Goal: Information Seeking & Learning: Check status

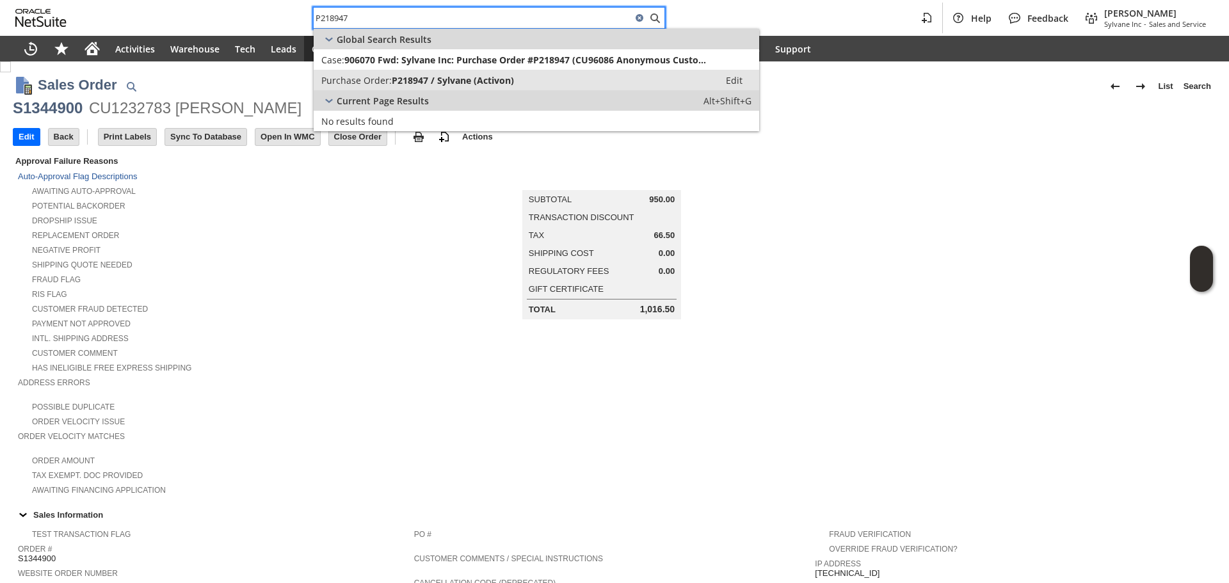
type input "P218947"
click at [416, 79] on span "P218947 / Sylvane (Activon)" at bounding box center [453, 80] width 122 height 12
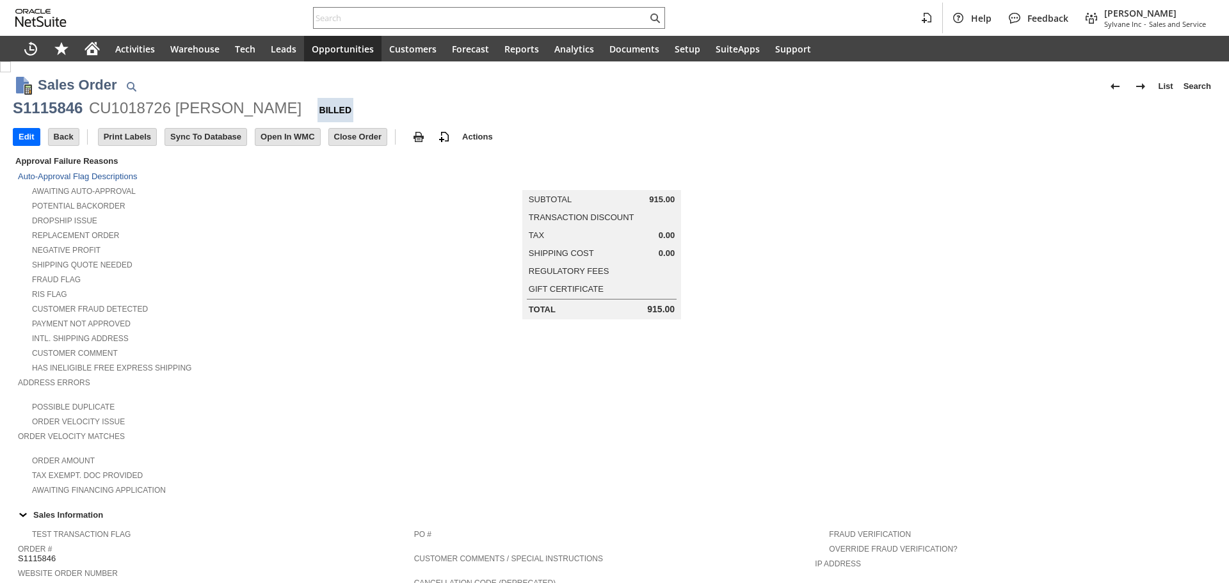
click at [138, 103] on div "CU1018726 [PERSON_NAME]" at bounding box center [195, 108] width 213 height 20
copy div "CU1018726"
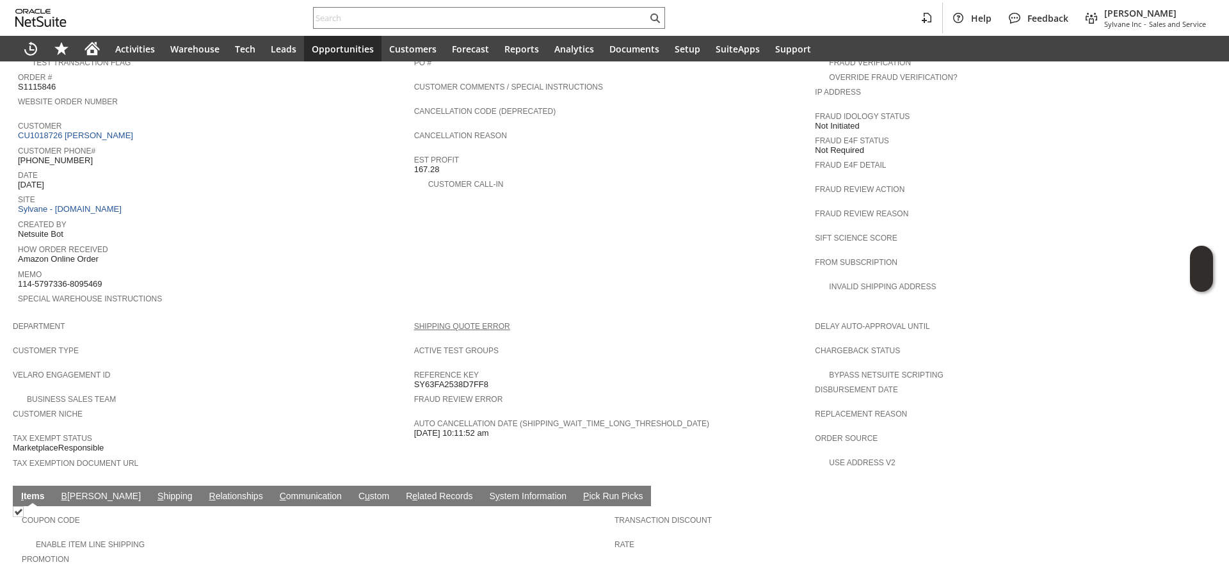
scroll to position [700, 0]
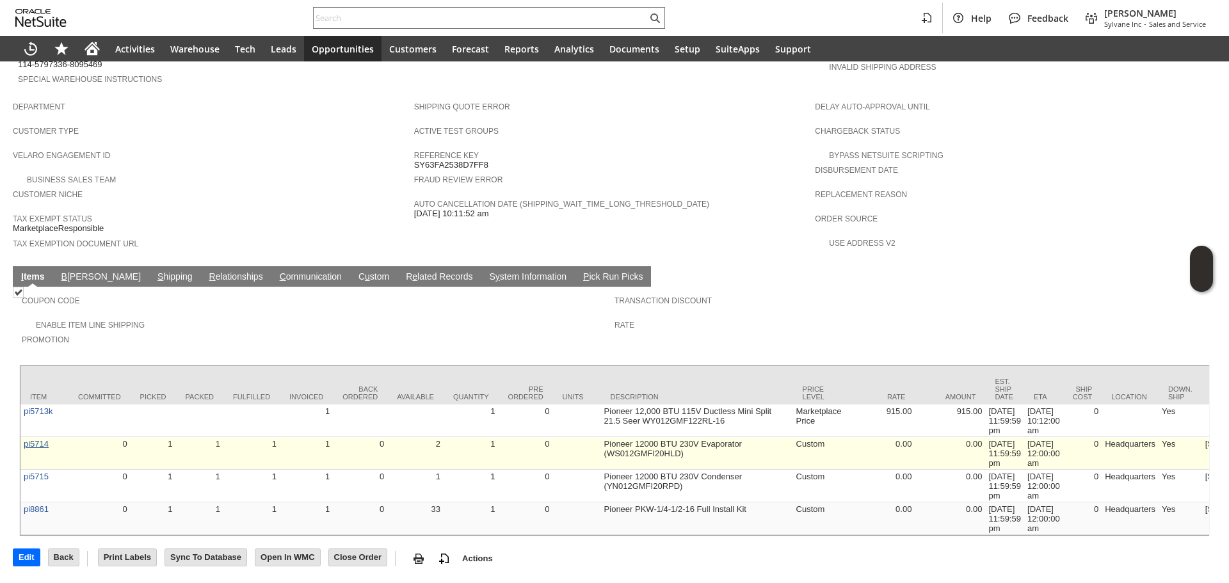
click at [42, 439] on link "pi5714" at bounding box center [36, 444] width 25 height 10
click at [31, 439] on link "pi5714" at bounding box center [36, 444] width 25 height 10
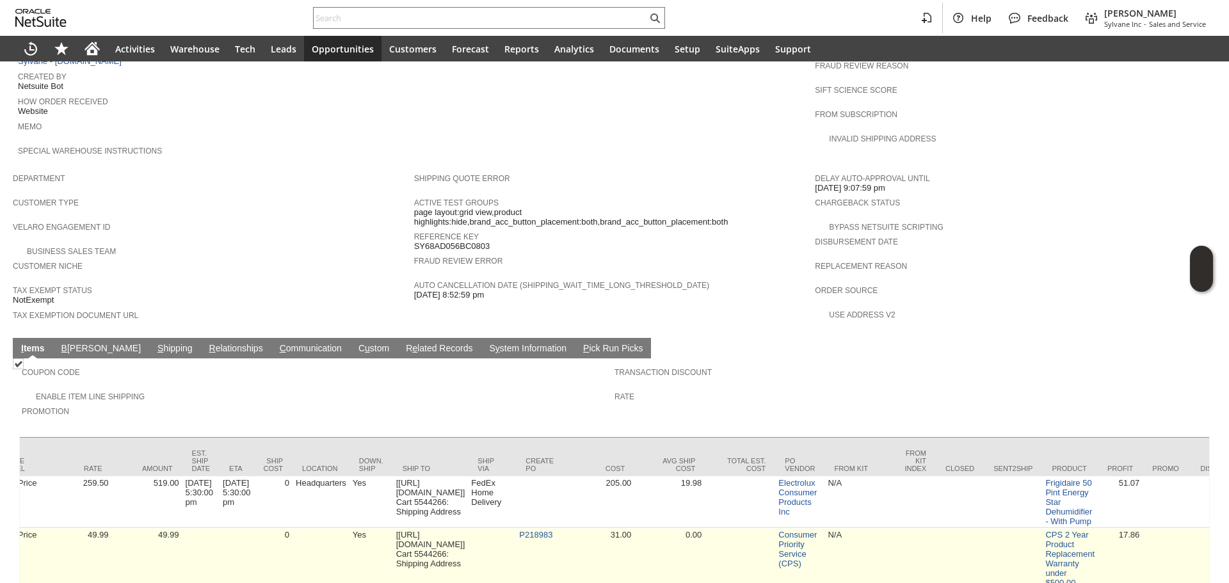
scroll to position [0, 801]
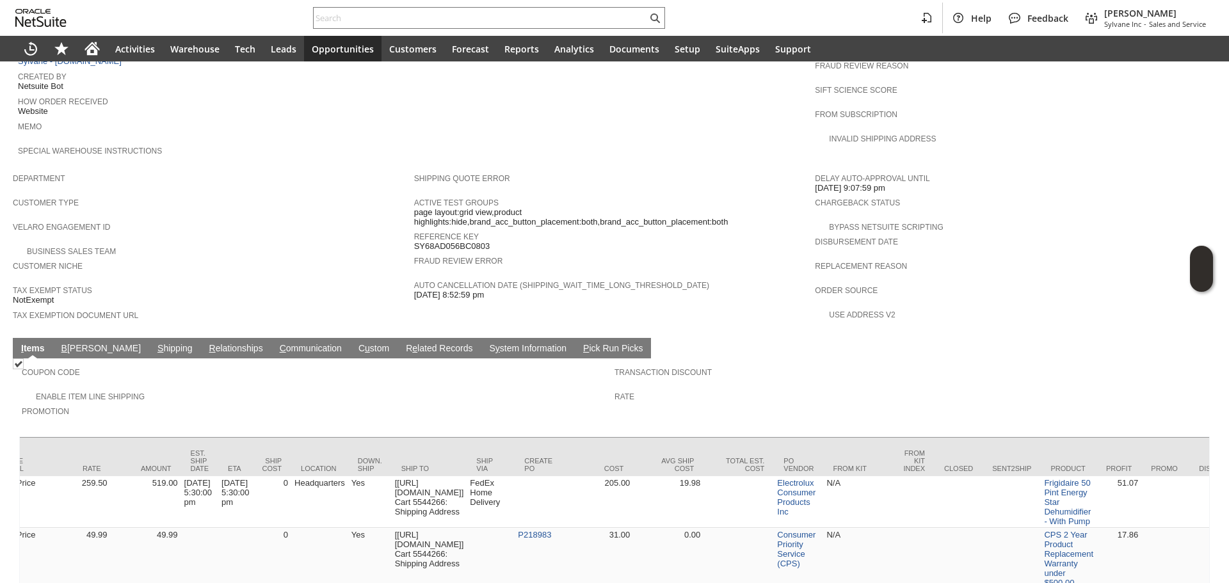
click at [621, 287] on td "Shipping Quote Error Active Test Groups page layout:grid view,product highlight…" at bounding box center [614, 249] width 401 height 165
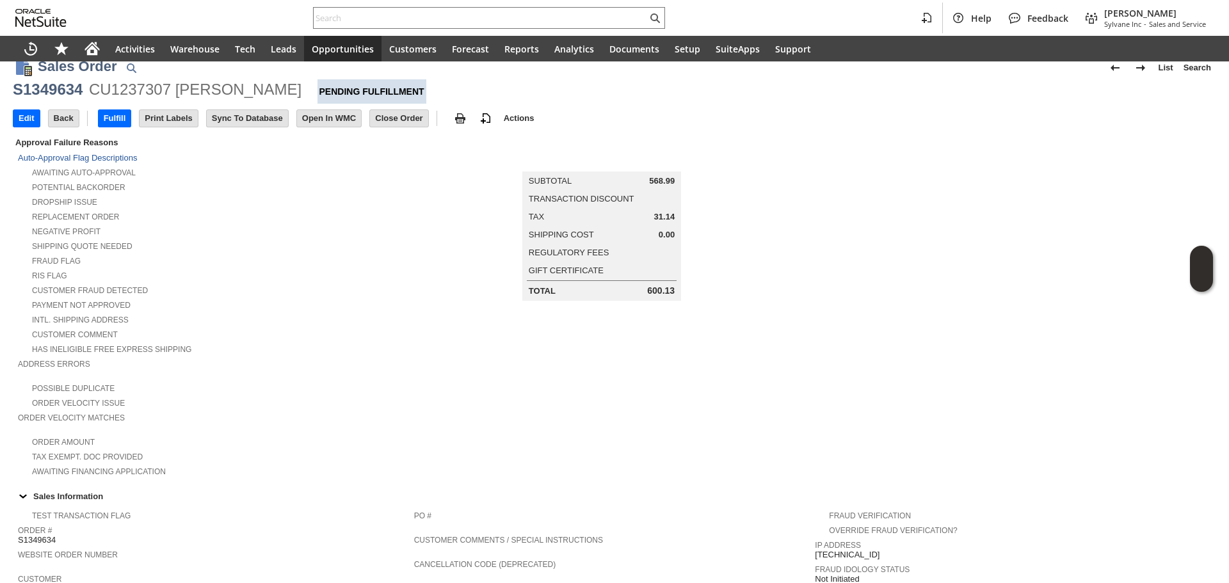
scroll to position [13, 0]
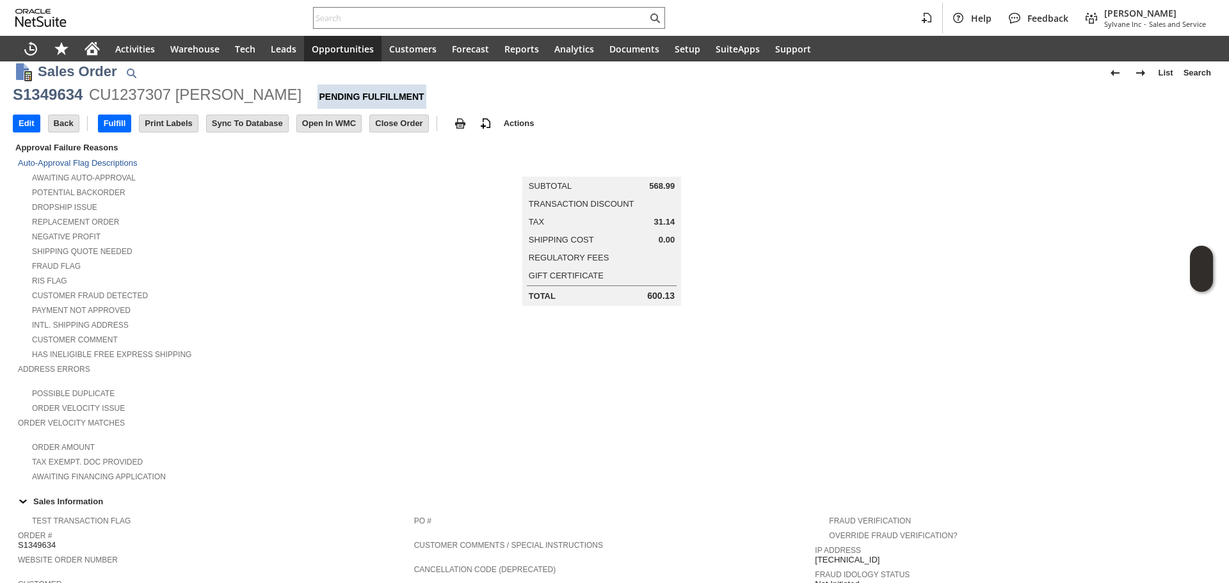
click at [40, 93] on div "S1349634" at bounding box center [48, 95] width 70 height 20
copy div "S1349634"
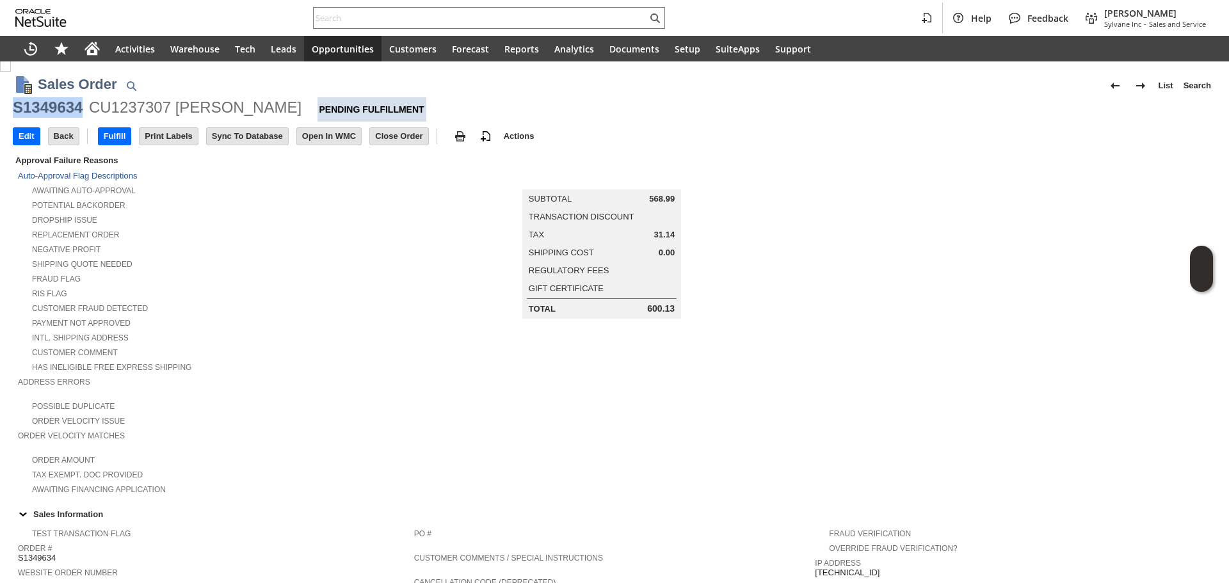
scroll to position [0, 0]
click at [136, 116] on div "CU1237307 Joseph Whalen" at bounding box center [195, 108] width 213 height 20
copy div "CU1237307"
click at [136, 116] on div "CU1237307 Joseph Whalen" at bounding box center [195, 108] width 213 height 20
drag, startPoint x: 409, startPoint y: 3, endPoint x: 408, endPoint y: 17, distance: 14.1
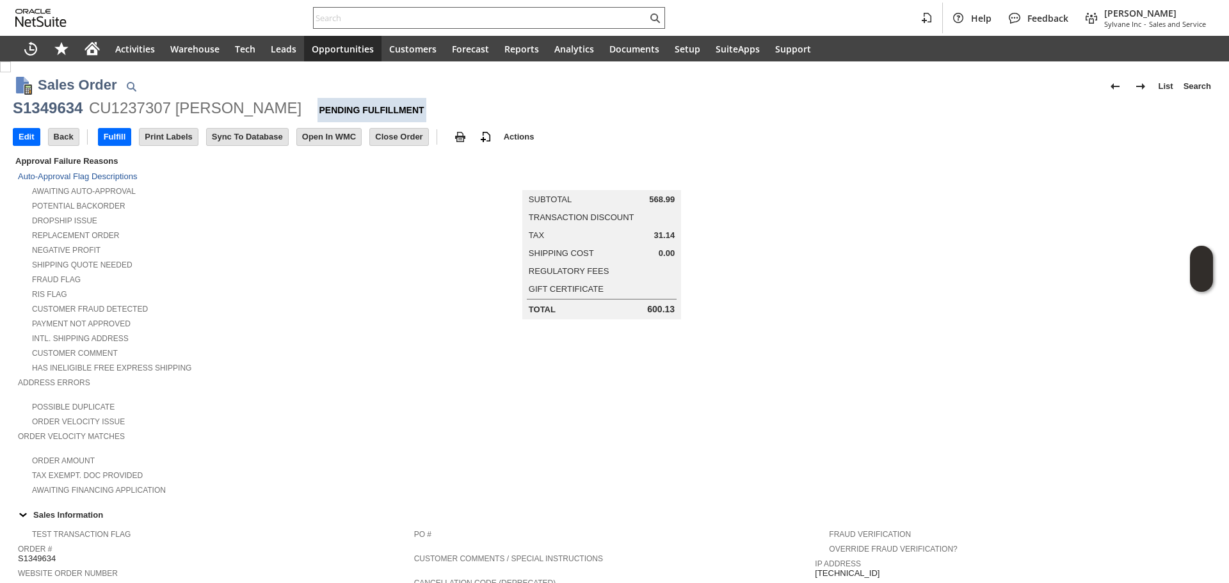
click at [409, 8] on div "Help Feedback Gary J Llanasas Sylvane Inc - Sales and Service" at bounding box center [614, 18] width 1229 height 36
paste input "austinchen.94@gmail.com"
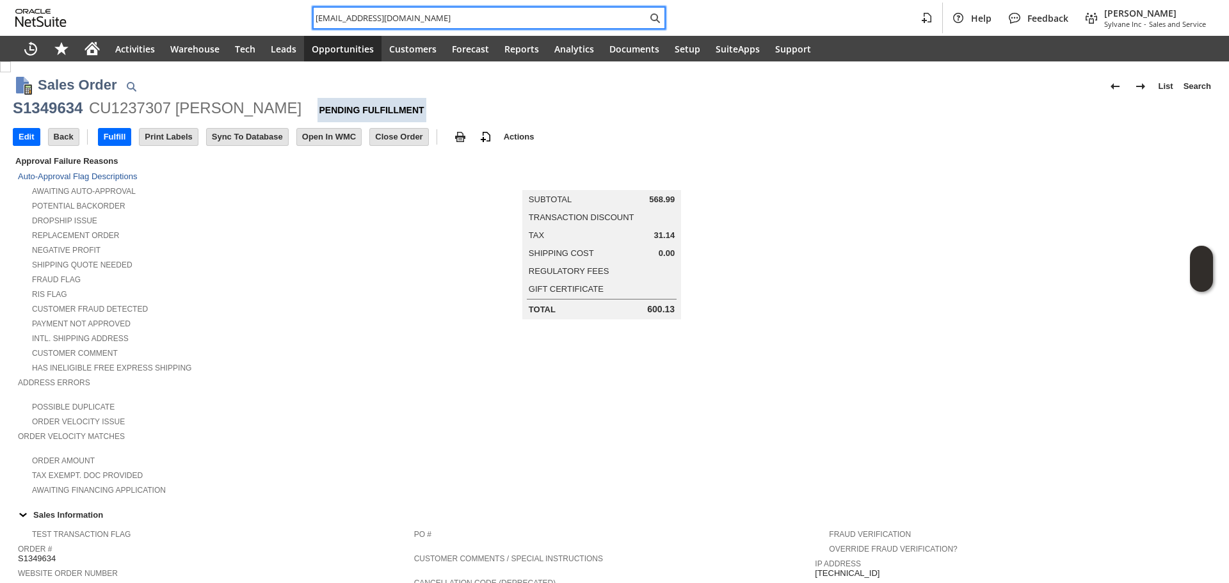
click at [408, 17] on input "austinchen.94@gmail.com" at bounding box center [481, 17] width 334 height 15
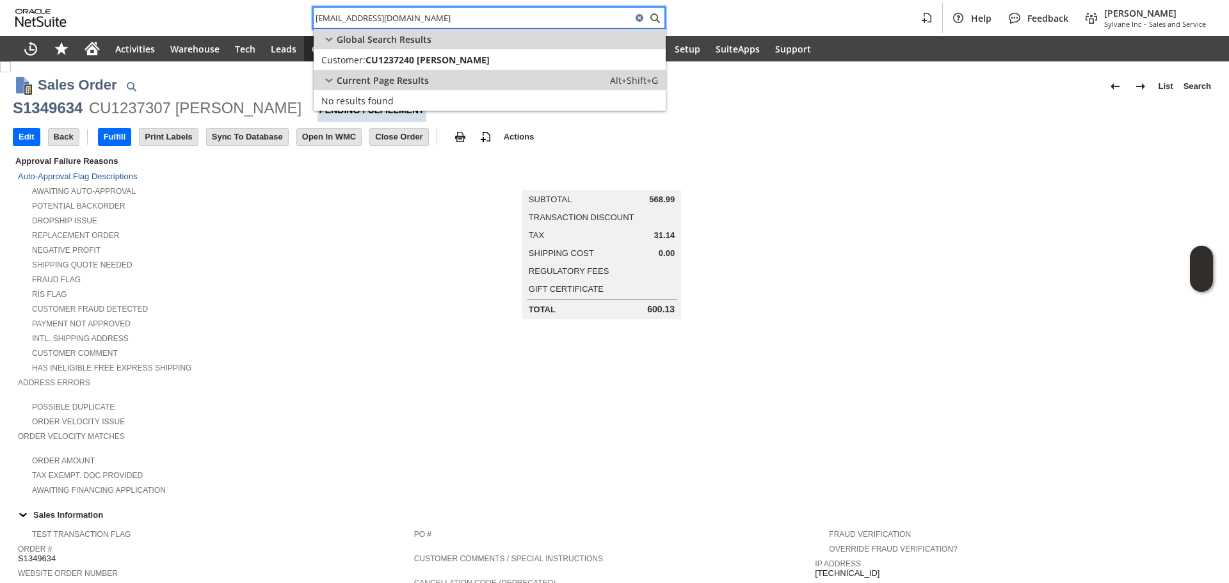
type input "austinchen.94@gmail.com"
click at [451, 74] on div "Current Page Results Alt+Shift+G" at bounding box center [490, 80] width 352 height 20
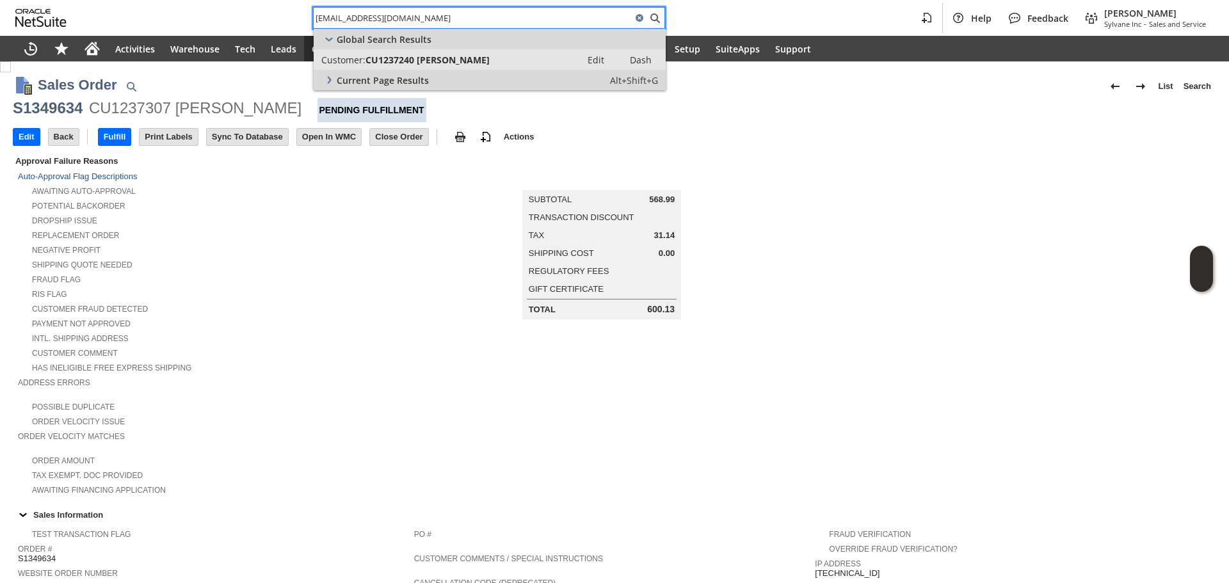
drag, startPoint x: 451, startPoint y: 74, endPoint x: 455, endPoint y: 54, distance: 19.7
click at [455, 54] on span "CU1237240 Yen-Wen Chen" at bounding box center [428, 60] width 124 height 12
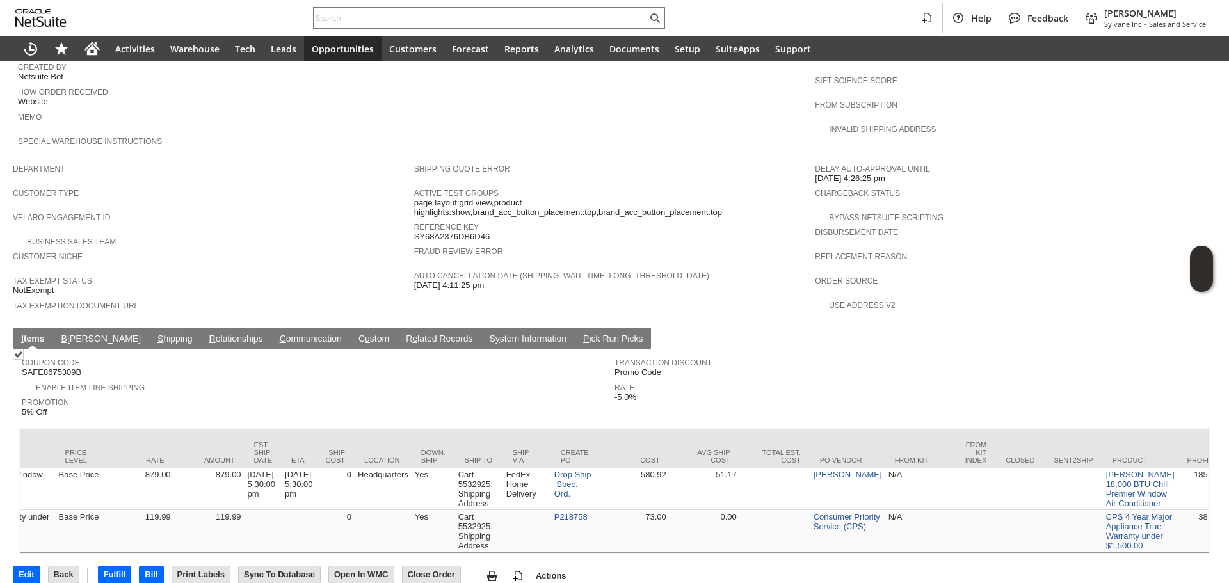
scroll to position [0, 740]
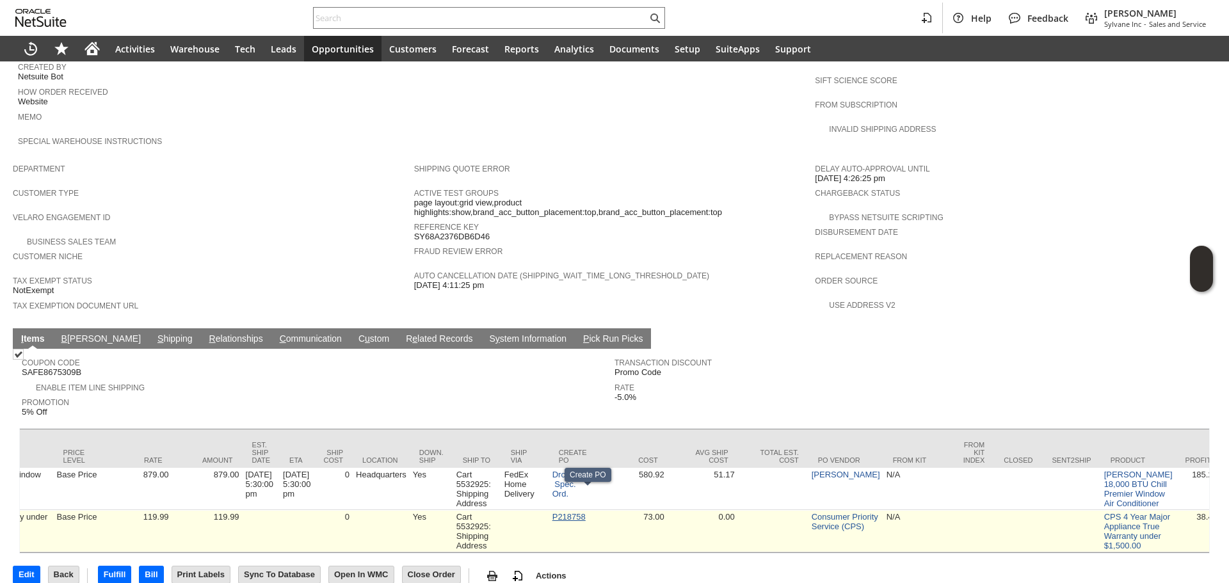
click at [586, 512] on link "P218758" at bounding box center [569, 517] width 33 height 10
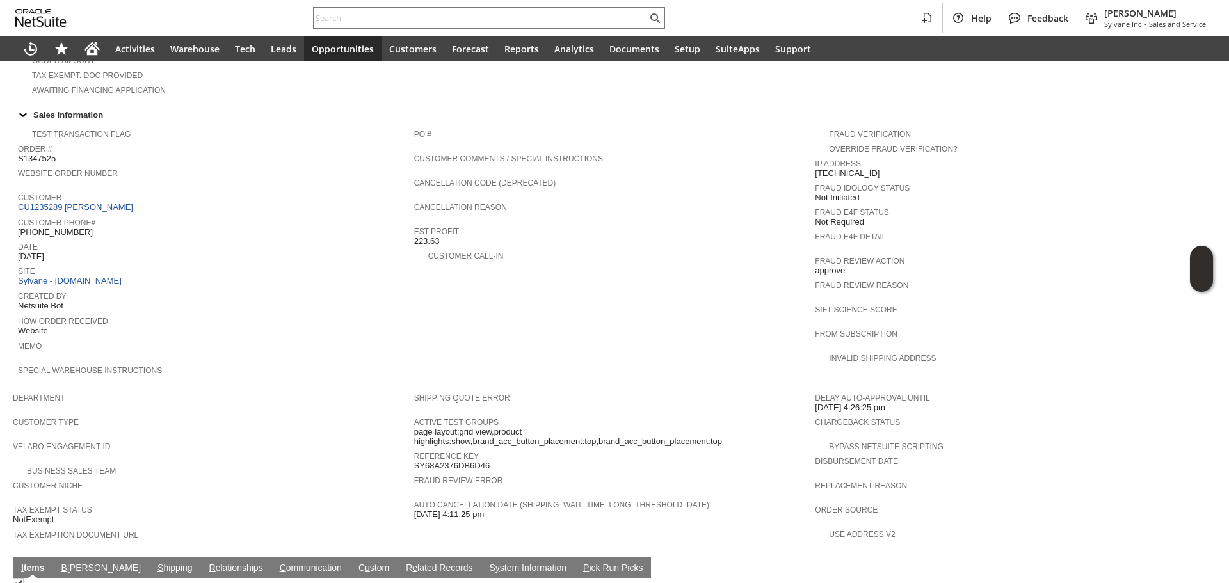
scroll to position [320, 0]
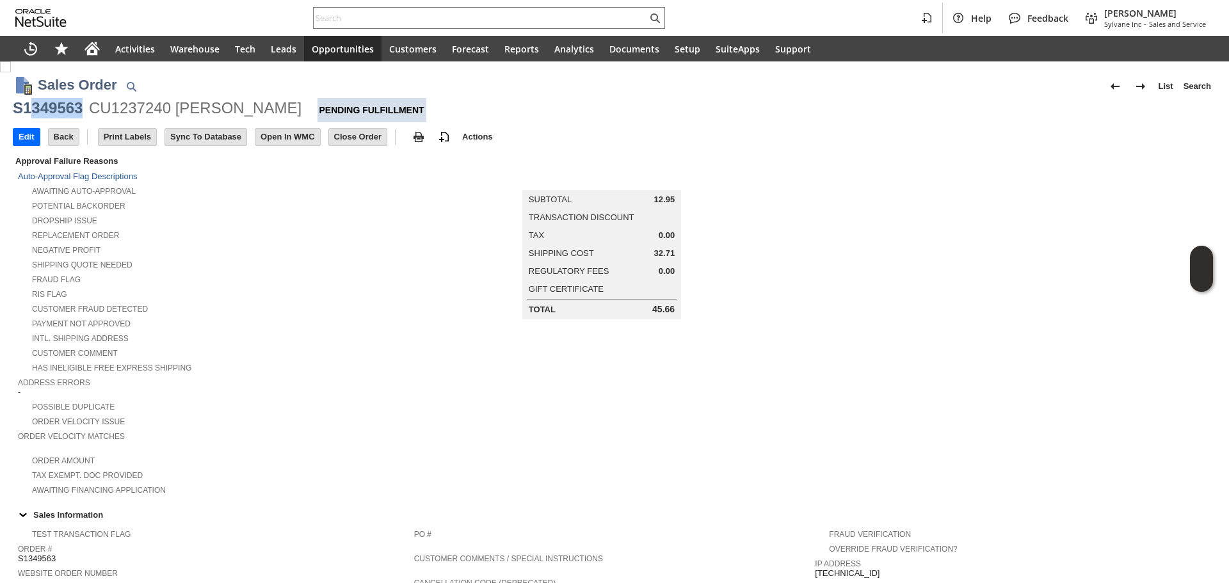
copy div "349563"
copy div "S1349563"
drag, startPoint x: 84, startPoint y: 112, endPoint x: 11, endPoint y: 117, distance: 73.1
copy div "S1349563"
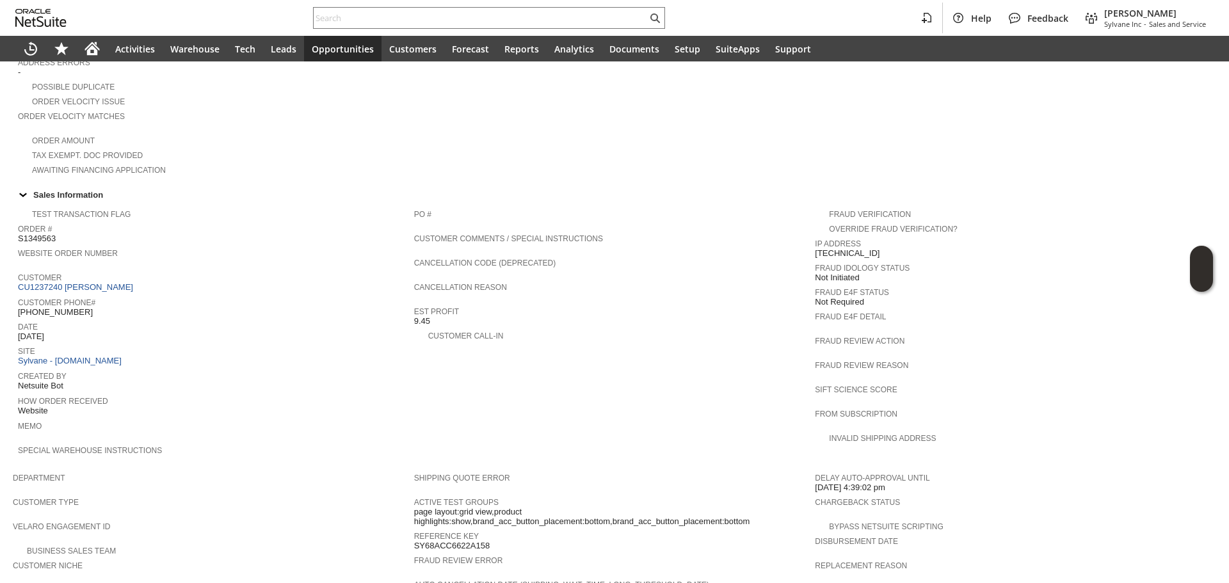
scroll to position [631, 0]
